Goal: Use online tool/utility: Utilize a website feature to perform a specific function

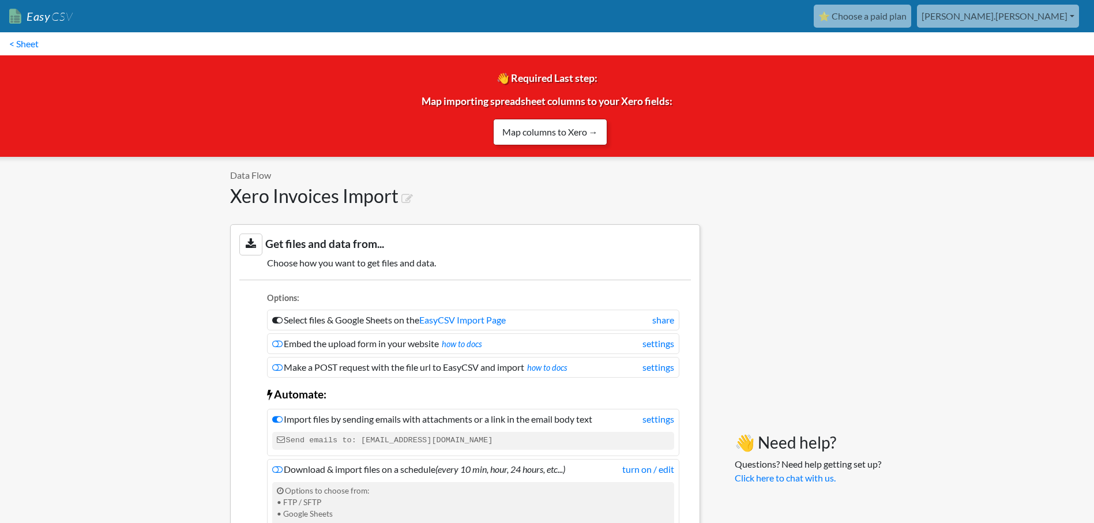
click at [560, 137] on link "Map columns to Xero →" at bounding box center [550, 132] width 114 height 27
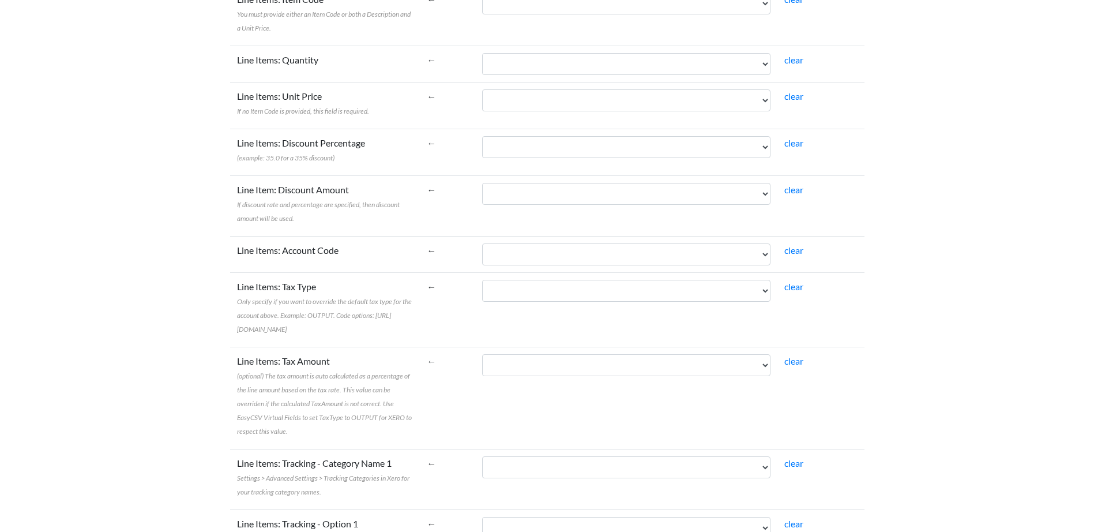
scroll to position [1255, 0]
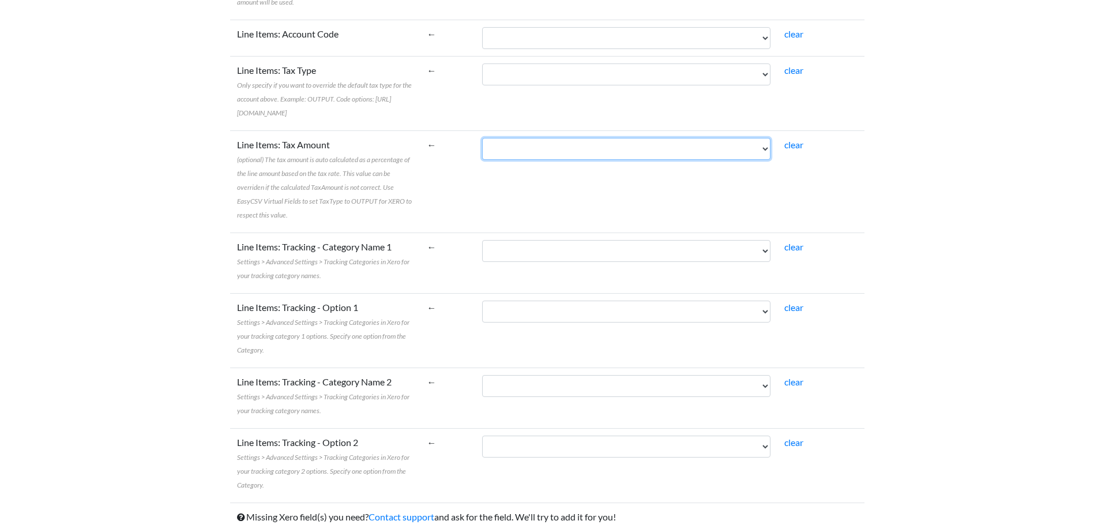
click at [622, 146] on select "*Narration *Date Description *AccountCode *TaxRate *Amount TrackingName1 Tracki…" at bounding box center [626, 149] width 288 height 22
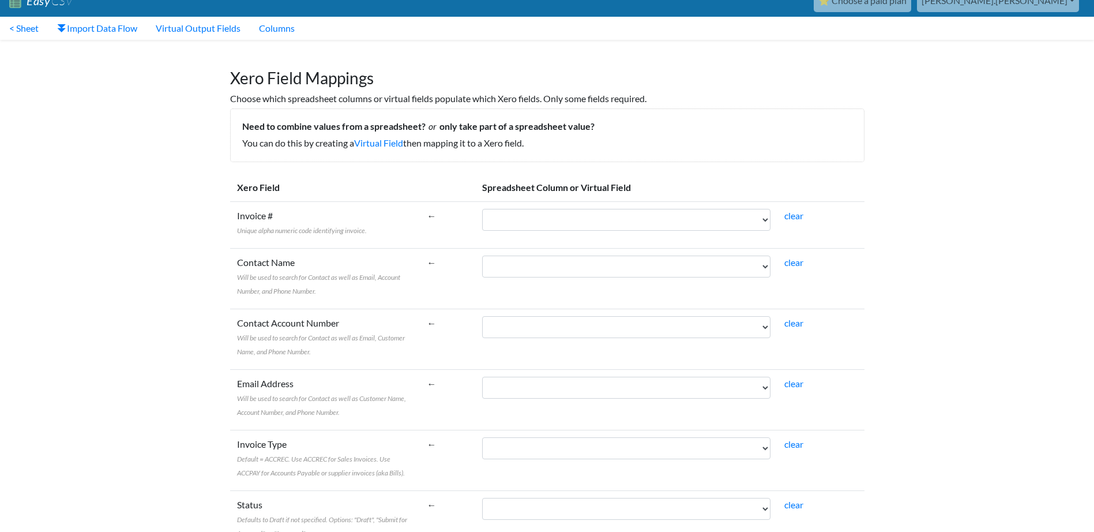
scroll to position [0, 0]
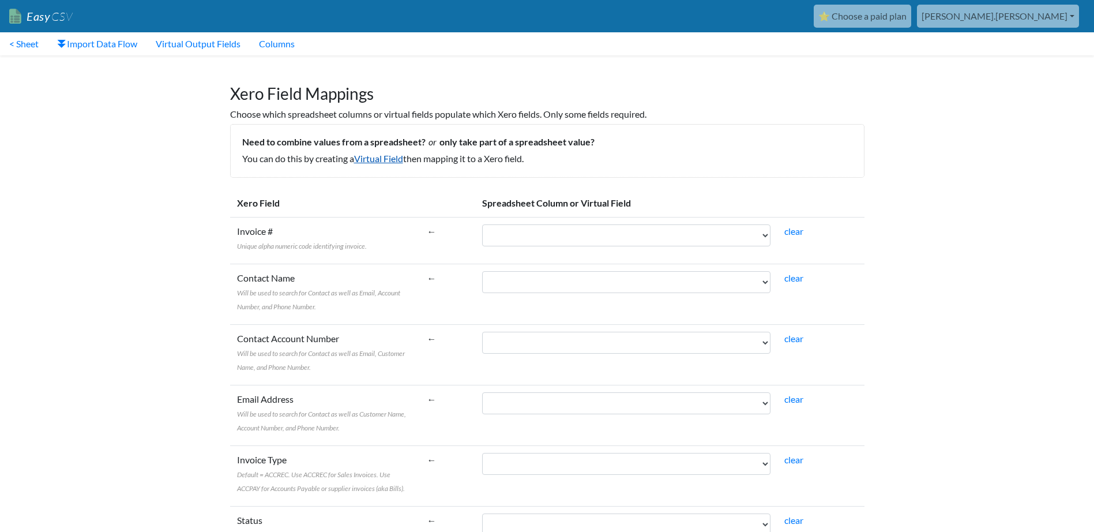
click at [395, 157] on link "Virtual Field" at bounding box center [378, 158] width 49 height 11
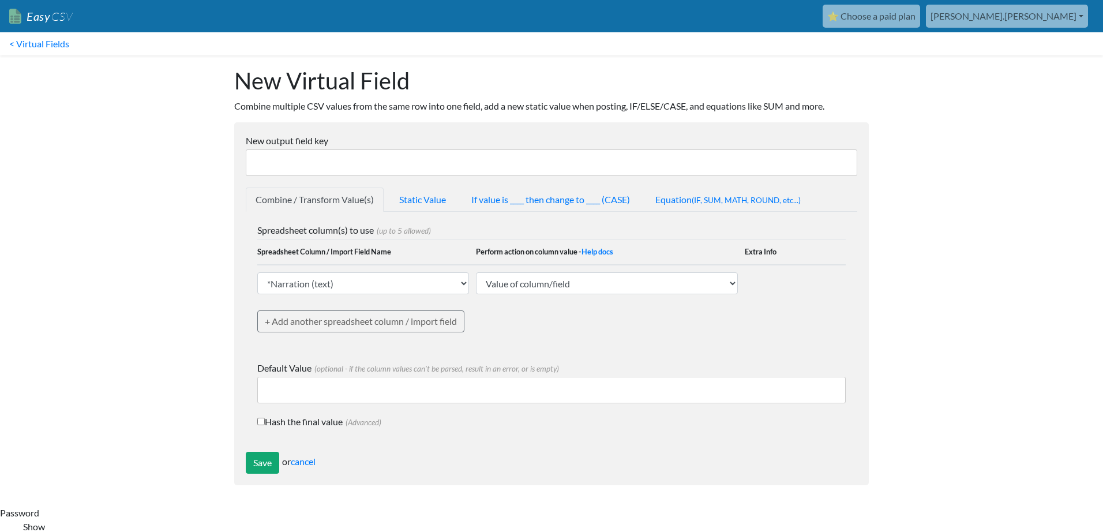
select select "746547"
click at [257, 272] on select "*Narration (text) *Date (text) Description (text) *AccountCode (text) *TaxRate …" at bounding box center [363, 283] width 212 height 22
click at [553, 287] on select "Value of column/field Upcase Downcase Sentence case (first letter is capitalize…" at bounding box center [607, 283] width 262 height 22
